Goal: Register for event/course: Register for event/course

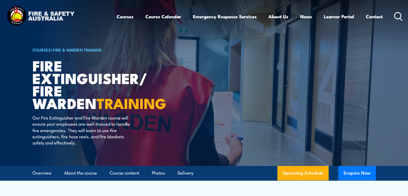
click at [69, 50] on link "Fire & Warden Training" at bounding box center [77, 50] width 49 height 6
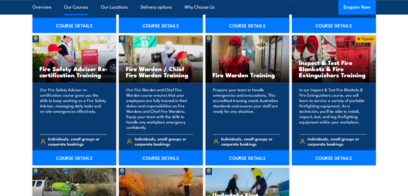
scroll to position [725, 0]
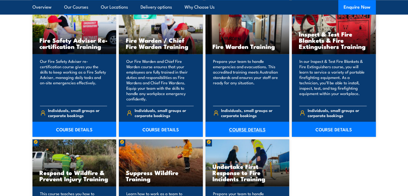
click at [223, 128] on link "COURSE DETAILS" at bounding box center [248, 129] width 84 height 15
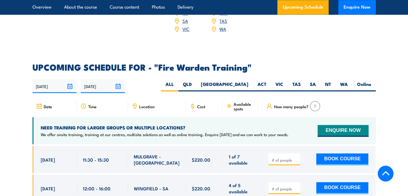
scroll to position [886, 0]
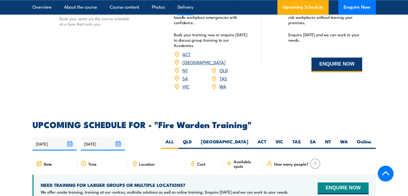
click at [326, 62] on button "ENQUIRE NOW" at bounding box center [337, 64] width 51 height 15
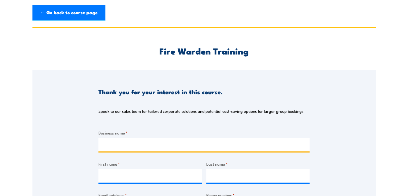
click at [109, 143] on input "Business name *" at bounding box center [204, 144] width 211 height 13
type input "Armytage Children's Retreat"
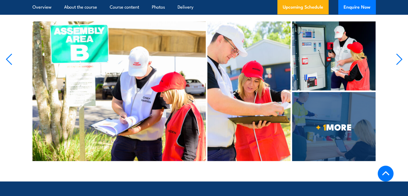
scroll to position [3735, 0]
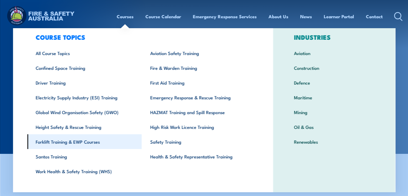
scroll to position [19, 0]
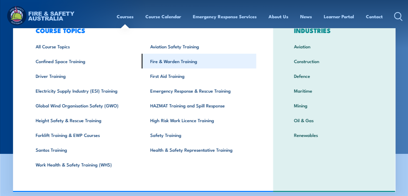
click at [182, 65] on link "Fire & Warden Training" at bounding box center [199, 61] width 115 height 15
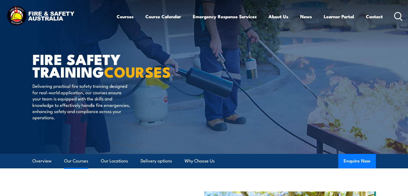
click at [76, 166] on link "Our Courses" at bounding box center [76, 161] width 24 height 14
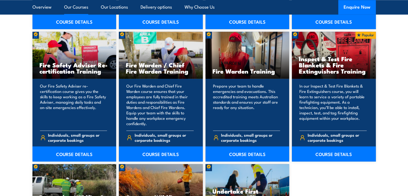
scroll to position [703, 0]
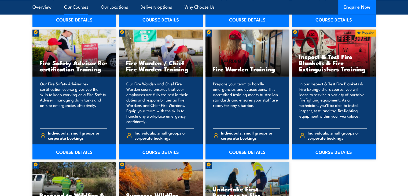
click at [244, 123] on p "Prepare your team to handle emergencies and evacuations. This accredited traini…" at bounding box center [246, 102] width 67 height 43
click at [243, 153] on link "COURSE DETAILS" at bounding box center [248, 151] width 84 height 15
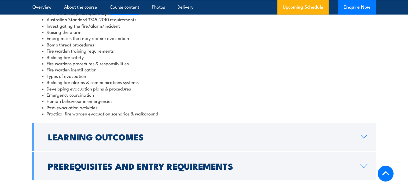
scroll to position [618, 0]
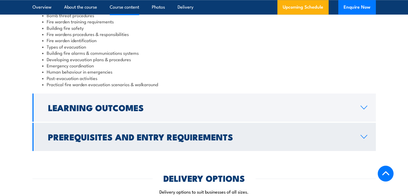
click at [97, 149] on link "Prerequisites and Entry Requirements" at bounding box center [204, 137] width 344 height 28
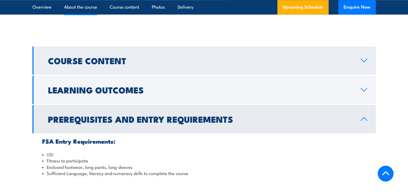
scroll to position [438, 0]
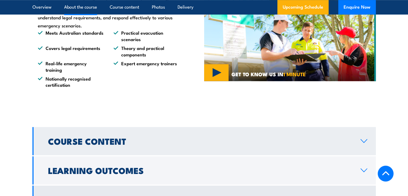
click at [92, 143] on h2 "Course Content" at bounding box center [200, 141] width 304 height 8
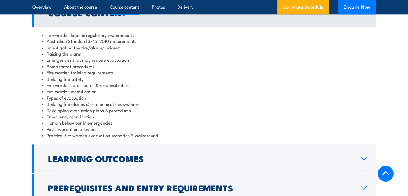
scroll to position [573, 0]
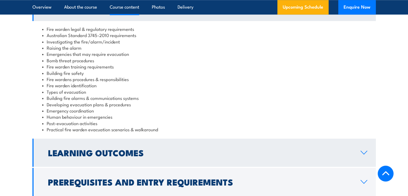
click at [103, 145] on link "Learning Outcomes" at bounding box center [204, 153] width 344 height 28
